Goal: Task Accomplishment & Management: Use online tool/utility

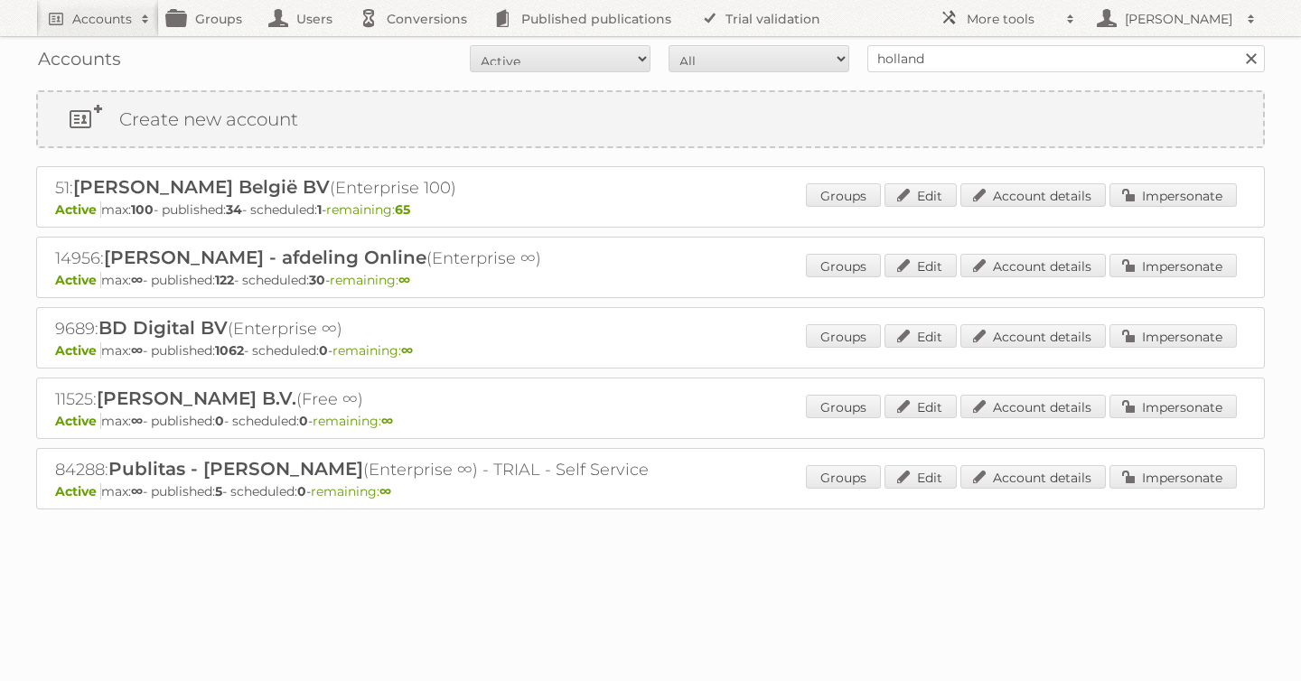
type input "holland and [PERSON_NAME]"
click at [1237, 45] on input "Search" at bounding box center [1250, 58] width 27 height 27
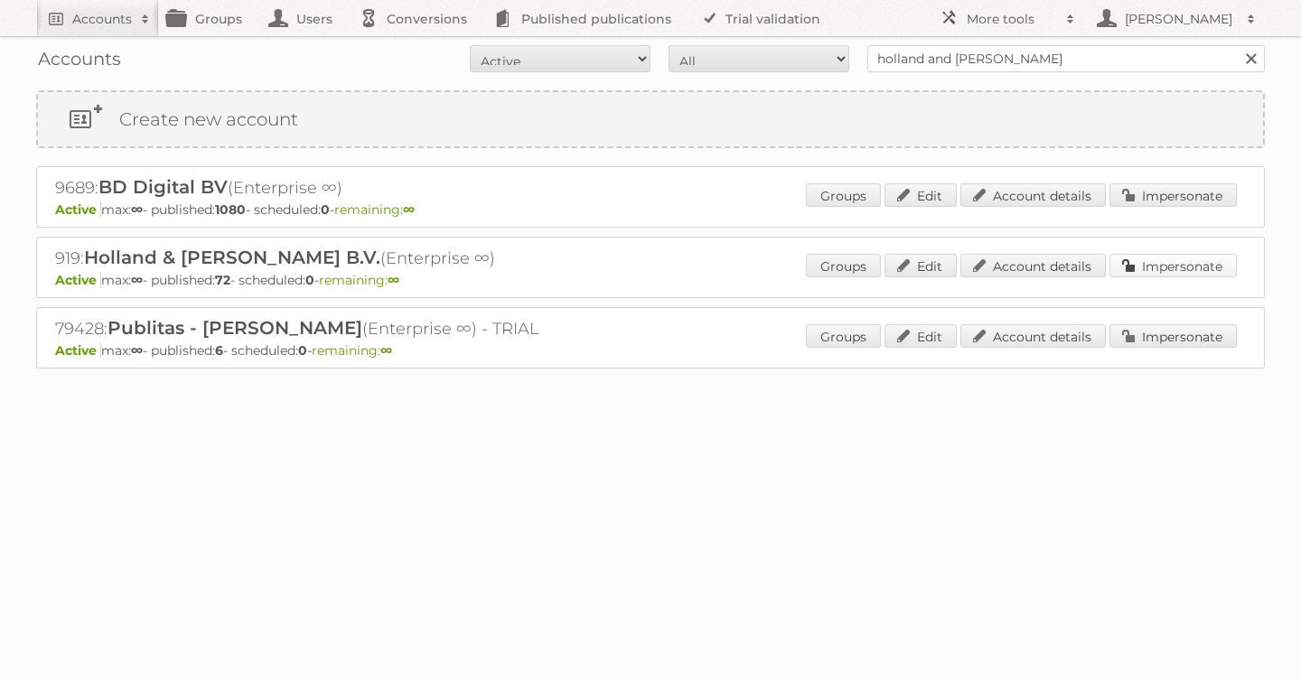
click at [1196, 267] on link "Impersonate" at bounding box center [1173, 265] width 127 height 23
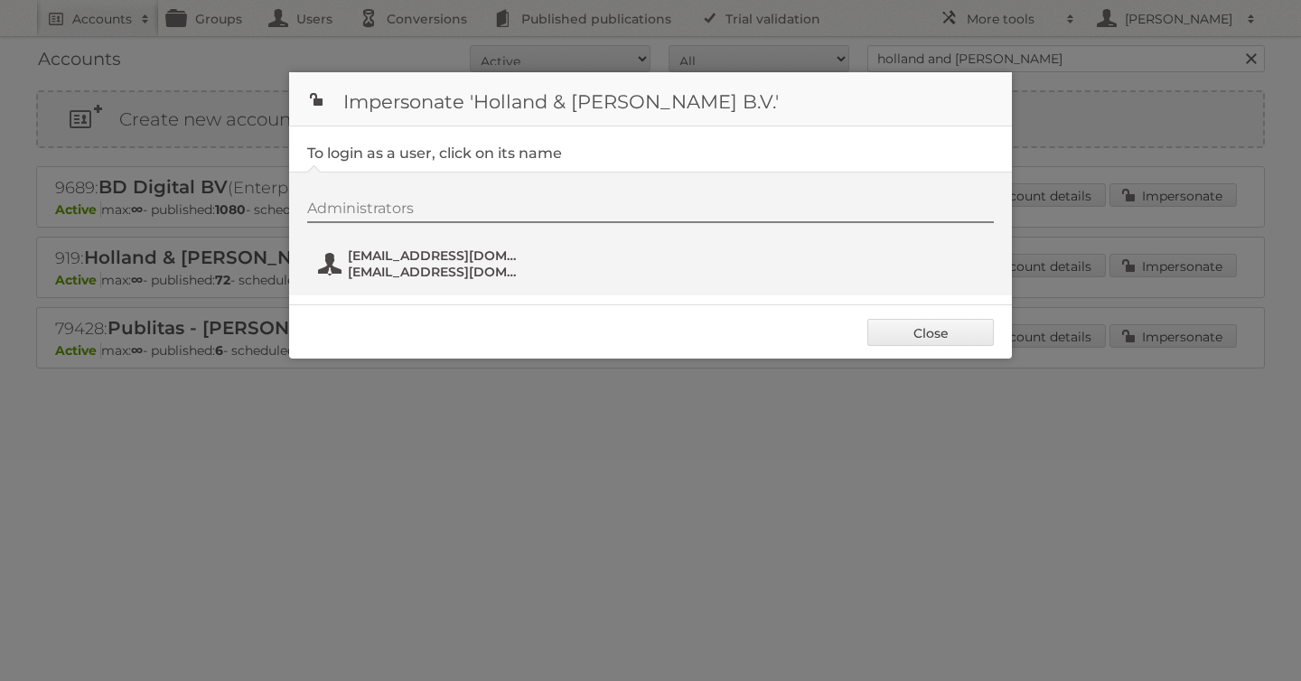
click at [452, 264] on span "[EMAIL_ADDRESS][DOMAIN_NAME]" at bounding box center [435, 272] width 175 height 16
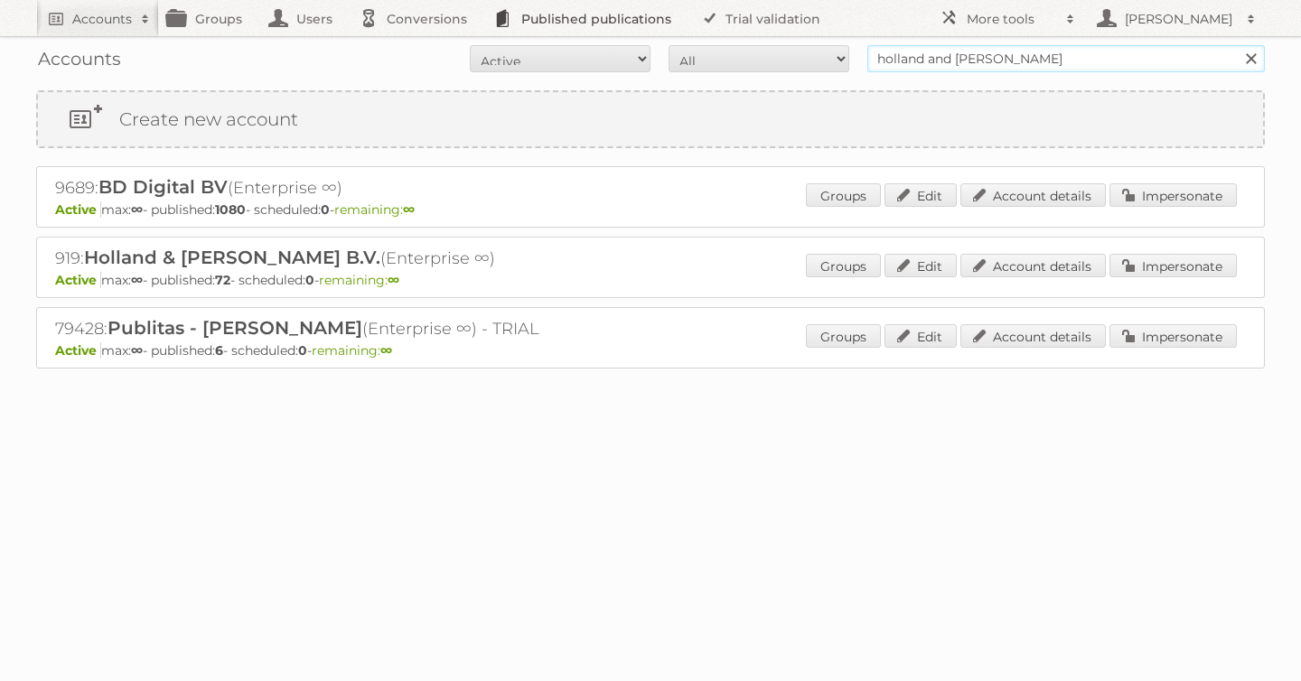
drag, startPoint x: 1028, startPoint y: 64, endPoint x: 630, endPoint y: 4, distance: 403.0
click at [633, 4] on body "Accounts Search Advanced Search Create new account Groups Users Conversions Pub…" at bounding box center [650, 340] width 1301 height 681
type input "as [PERSON_NAME]"
click at [1237, 45] on input "Search" at bounding box center [1250, 58] width 27 height 27
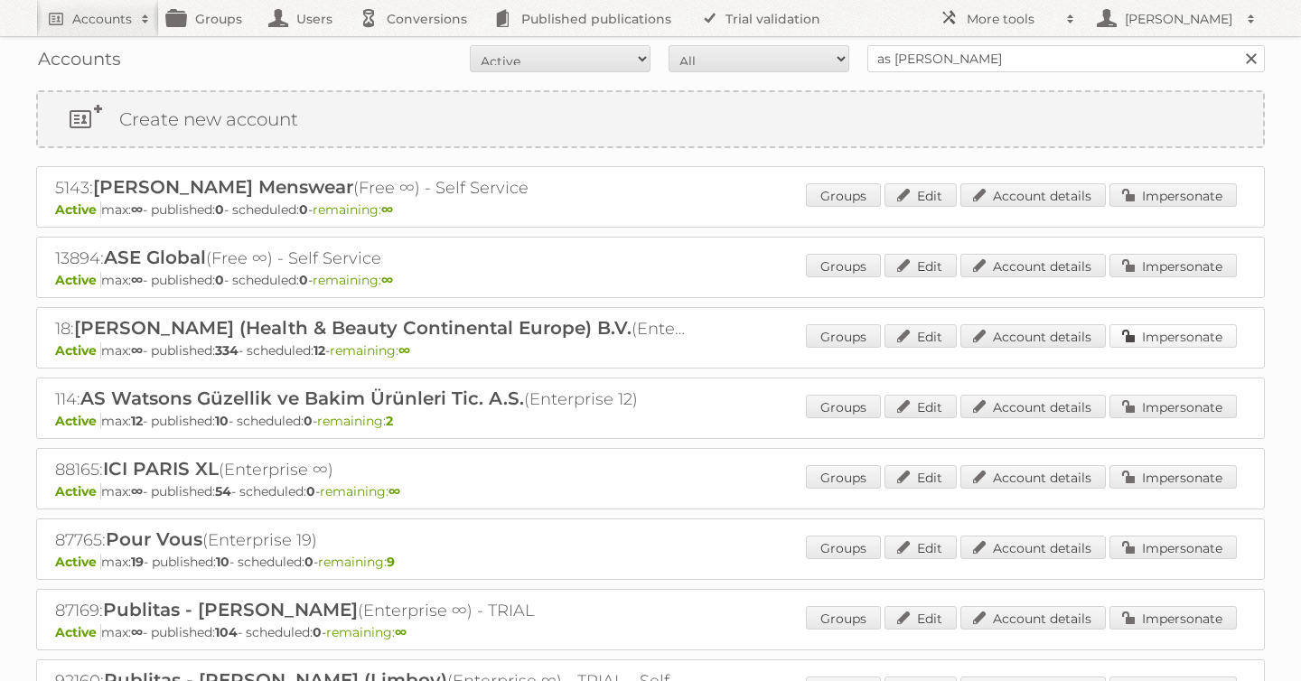
click at [1181, 341] on link "Impersonate" at bounding box center [1173, 335] width 127 height 23
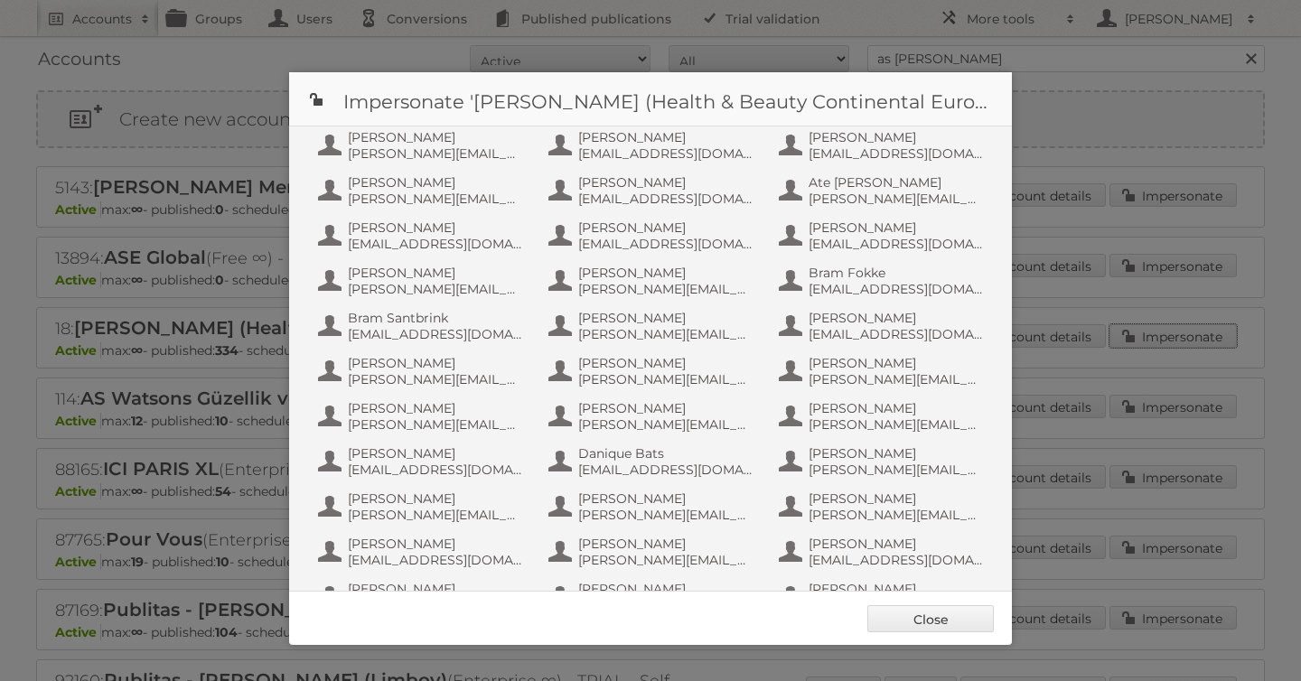
scroll to position [1175, 0]
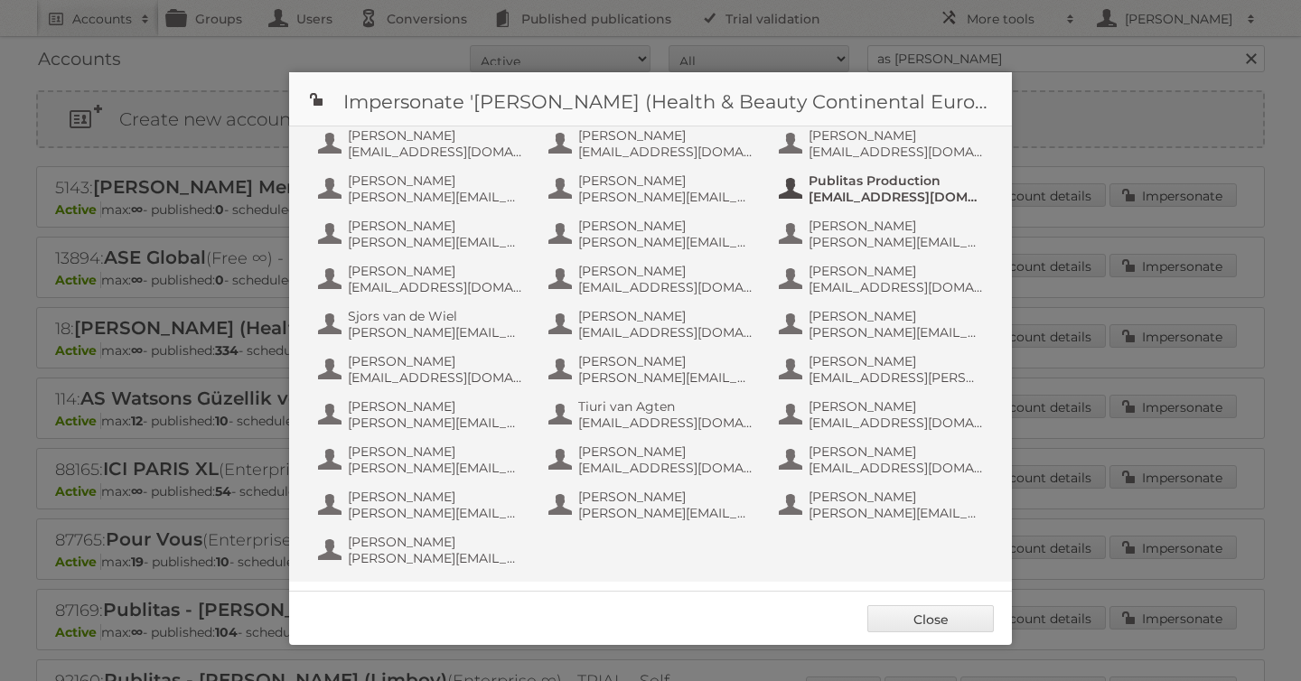
click at [856, 188] on span "Publitas Production" at bounding box center [896, 181] width 175 height 16
